Goal: Task Accomplishment & Management: Use online tool/utility

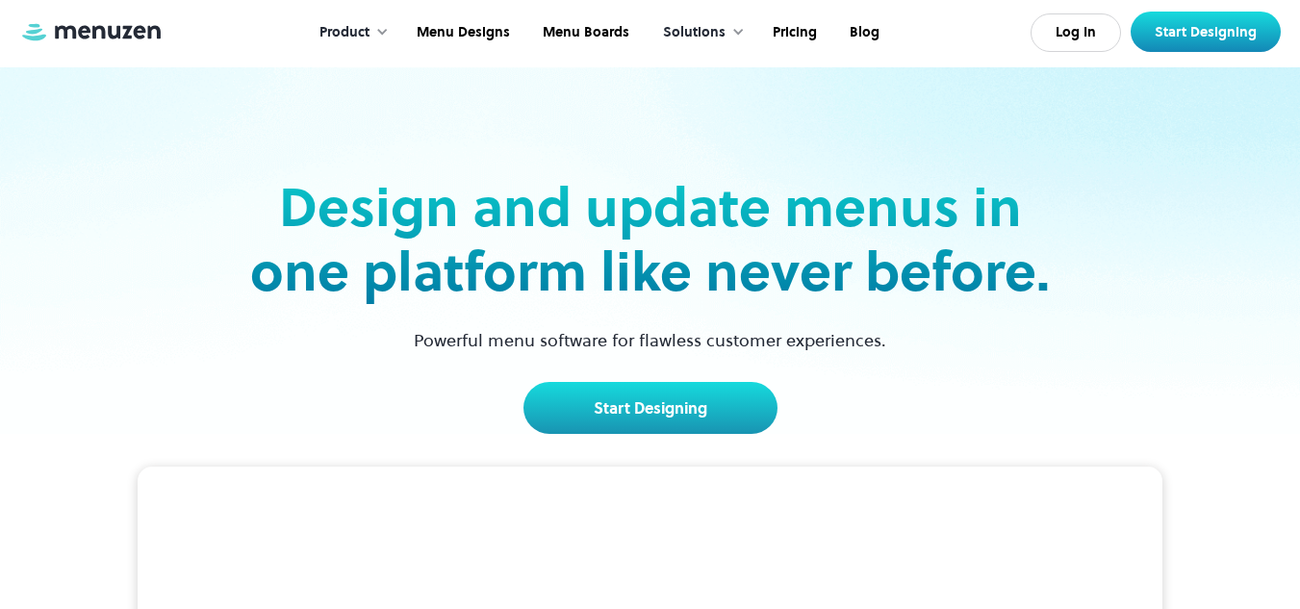
scroll to position [151, 0]
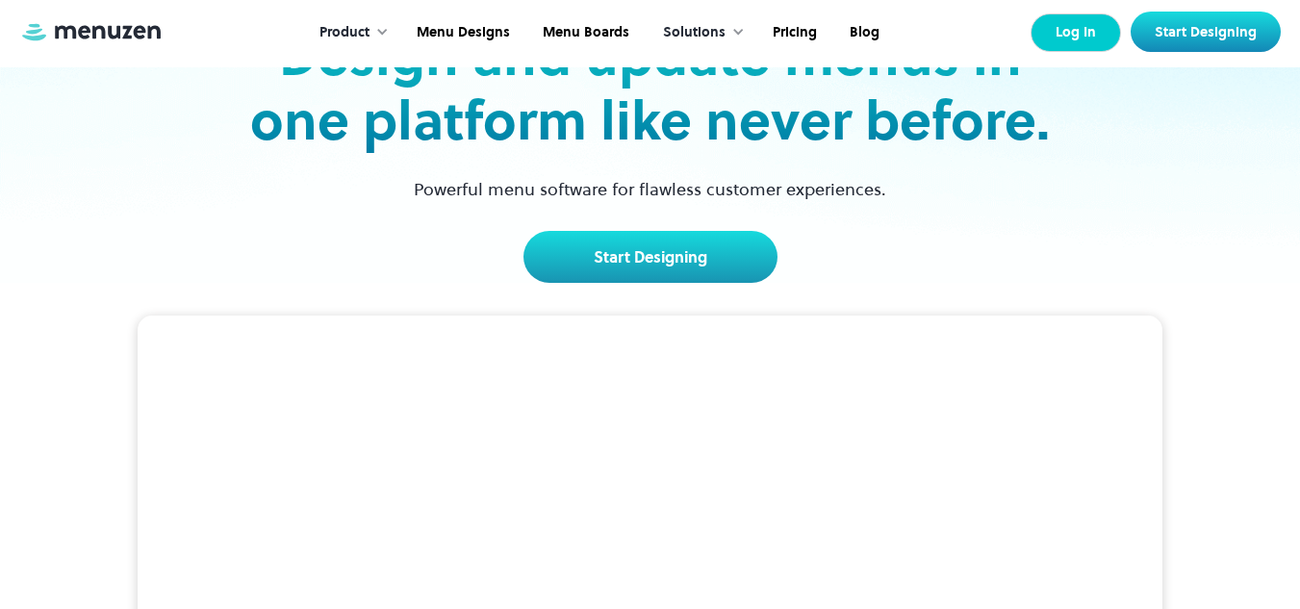
click at [1077, 23] on link "Log In" at bounding box center [1075, 32] width 90 height 38
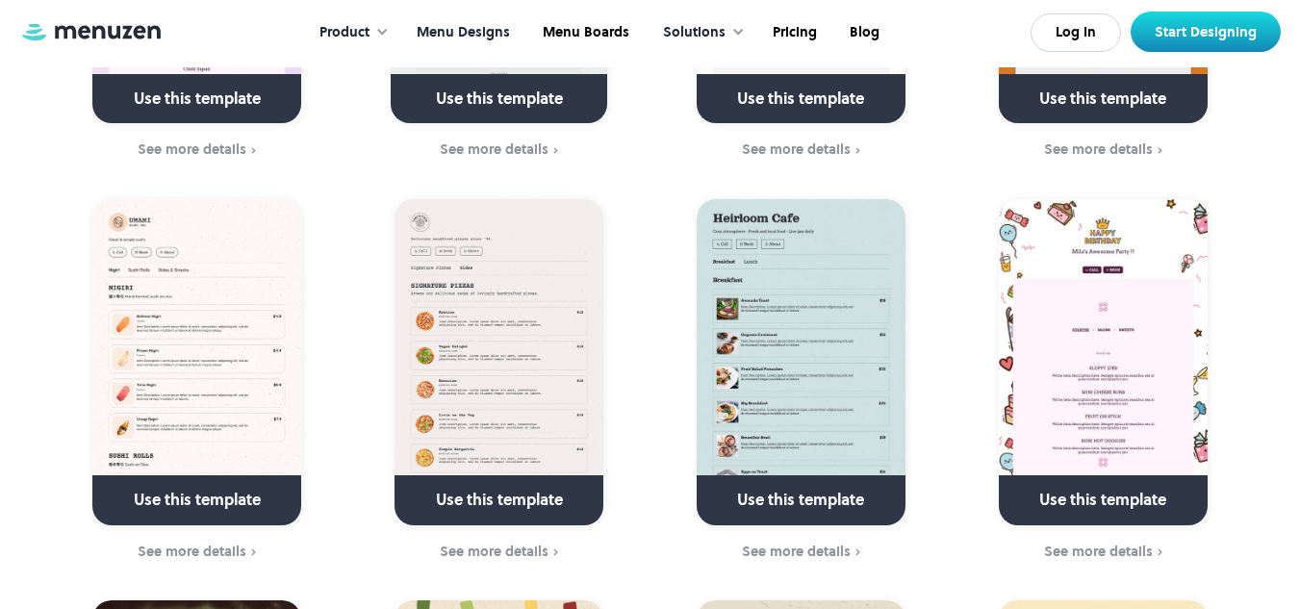
scroll to position [5240, 0]
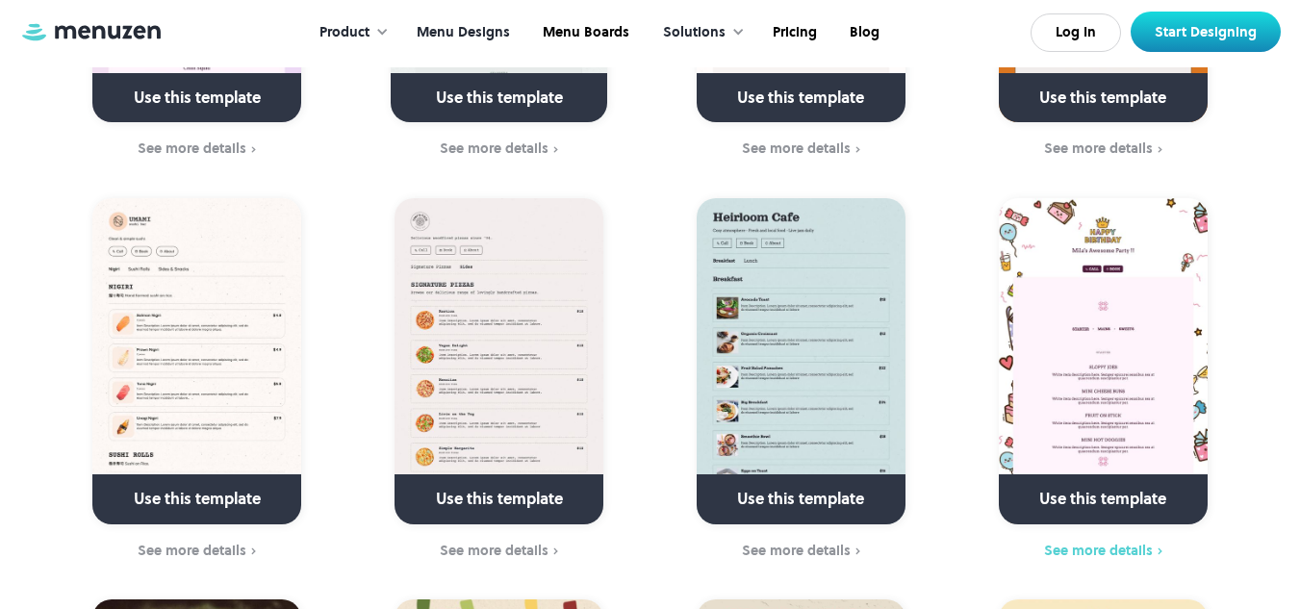
click at [1142, 543] on div "See more details" at bounding box center [1098, 550] width 109 height 15
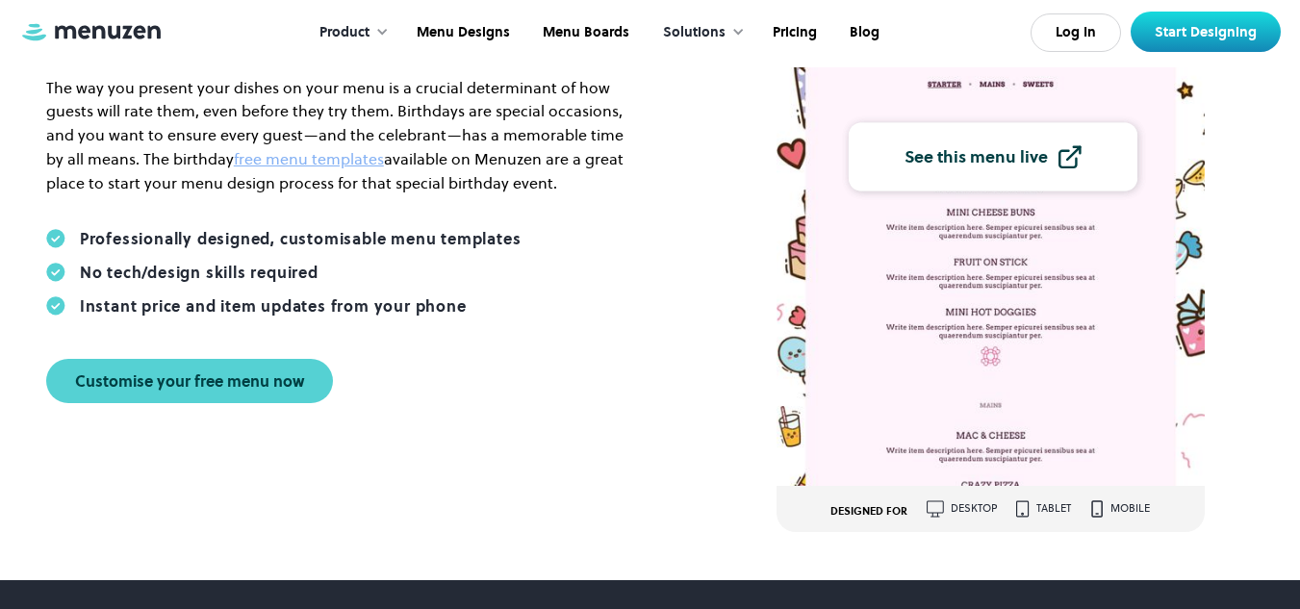
scroll to position [362, 0]
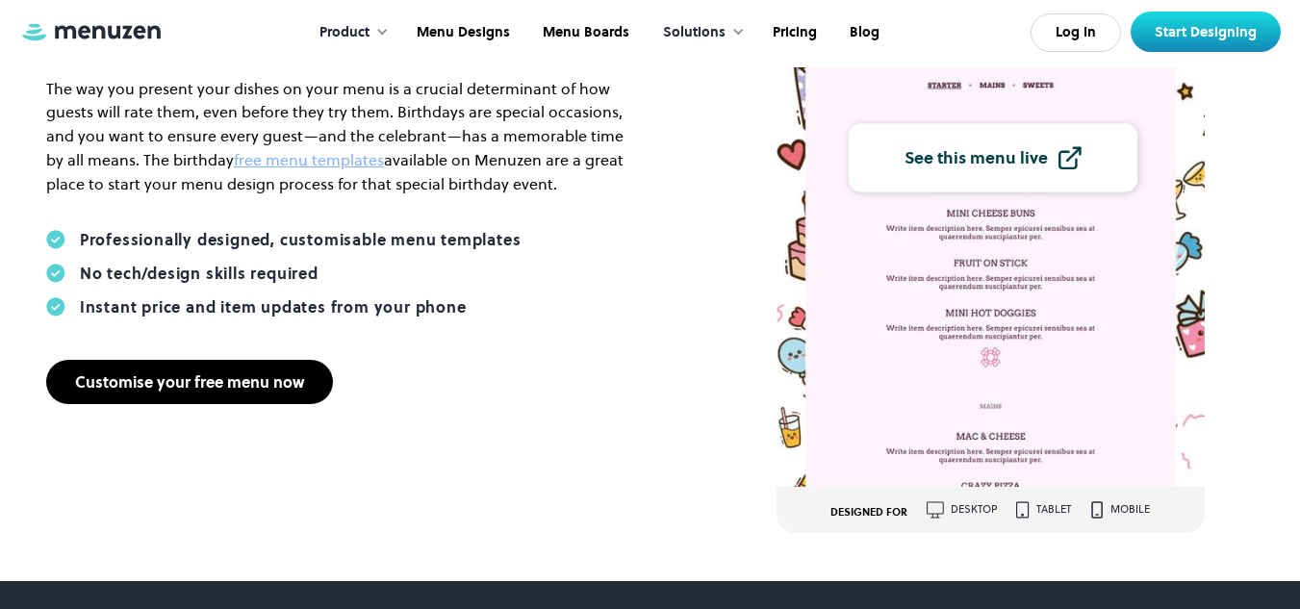
click at [249, 364] on link "Customise your free menu now" at bounding box center [189, 382] width 287 height 44
